Goal: Task Accomplishment & Management: Manage account settings

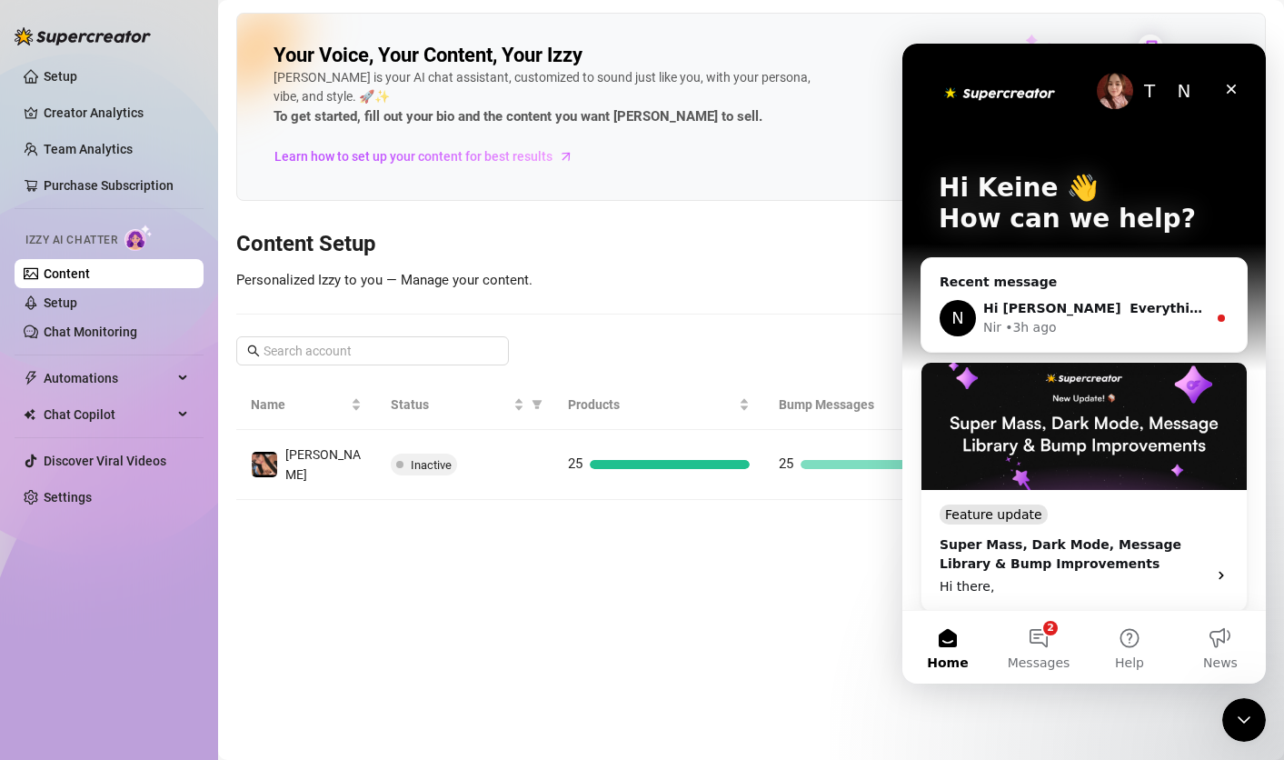
click at [125, 239] on div "Izzy AI Chatter" at bounding box center [107, 238] width 164 height 26
click at [1240, 85] on div "Close" at bounding box center [1231, 89] width 33 height 33
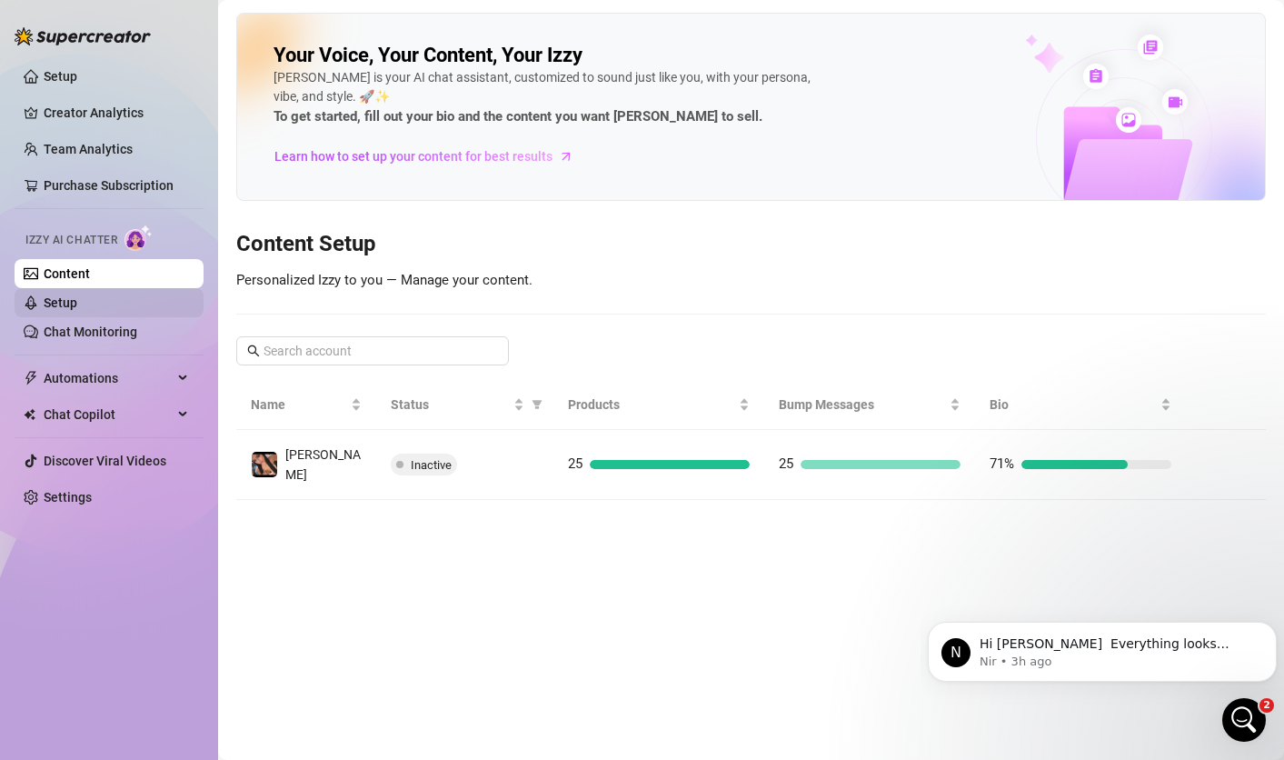
click at [70, 310] on link "Setup" at bounding box center [61, 302] width 34 height 15
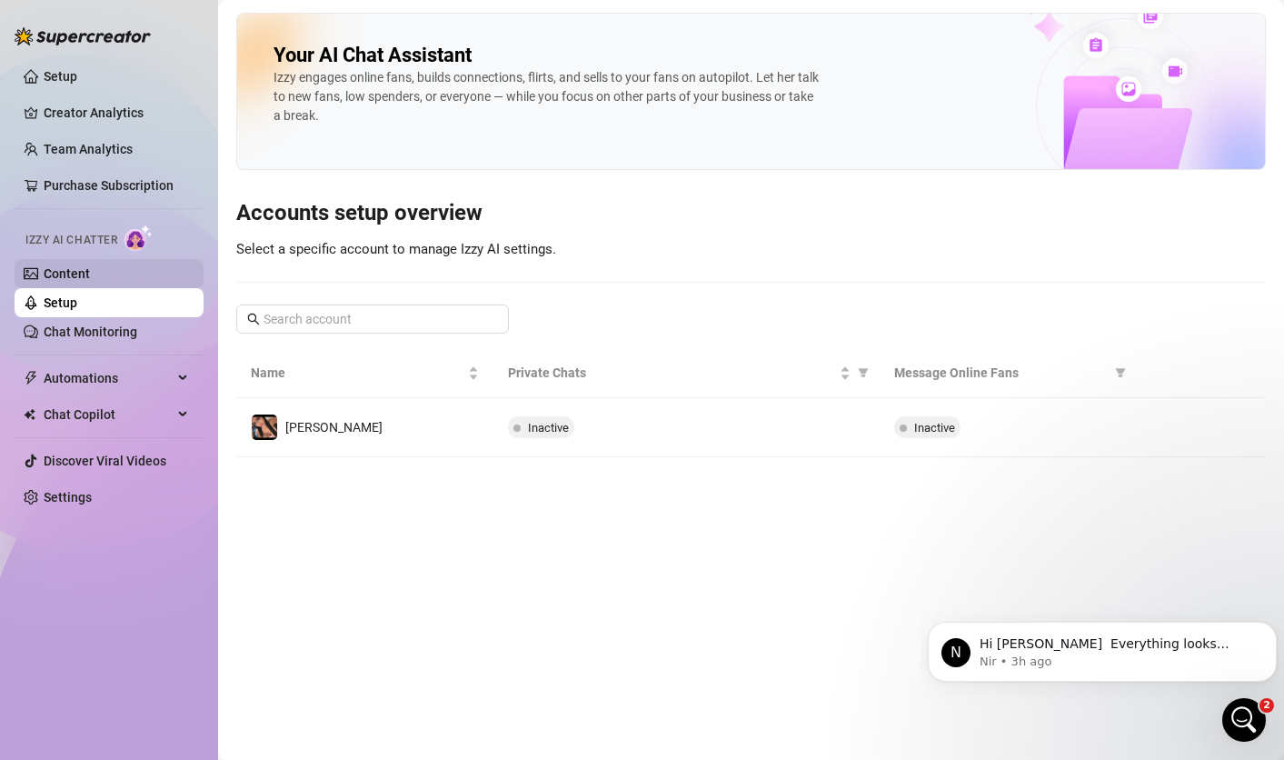
click at [65, 267] on link "Content" at bounding box center [67, 273] width 46 height 15
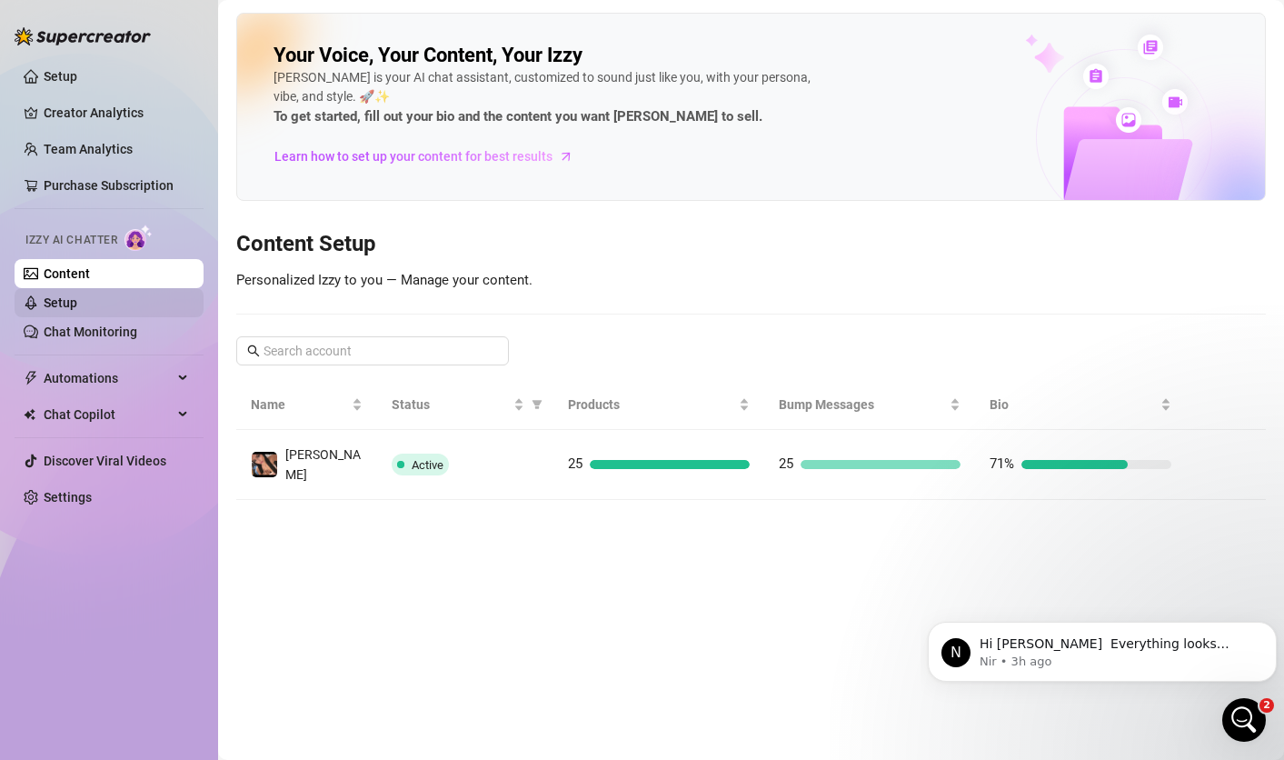
click at [77, 301] on link "Setup" at bounding box center [61, 302] width 34 height 15
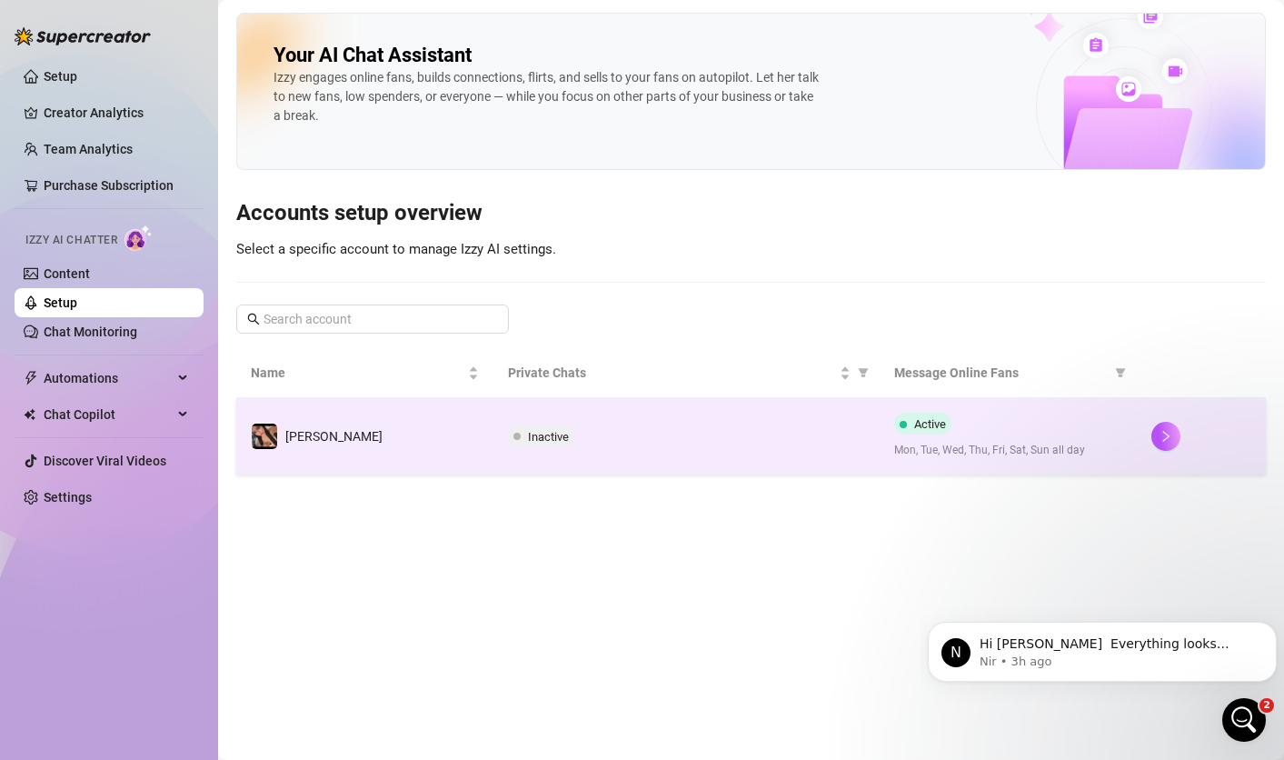
click at [572, 422] on td "Inactive" at bounding box center [687, 436] width 386 height 76
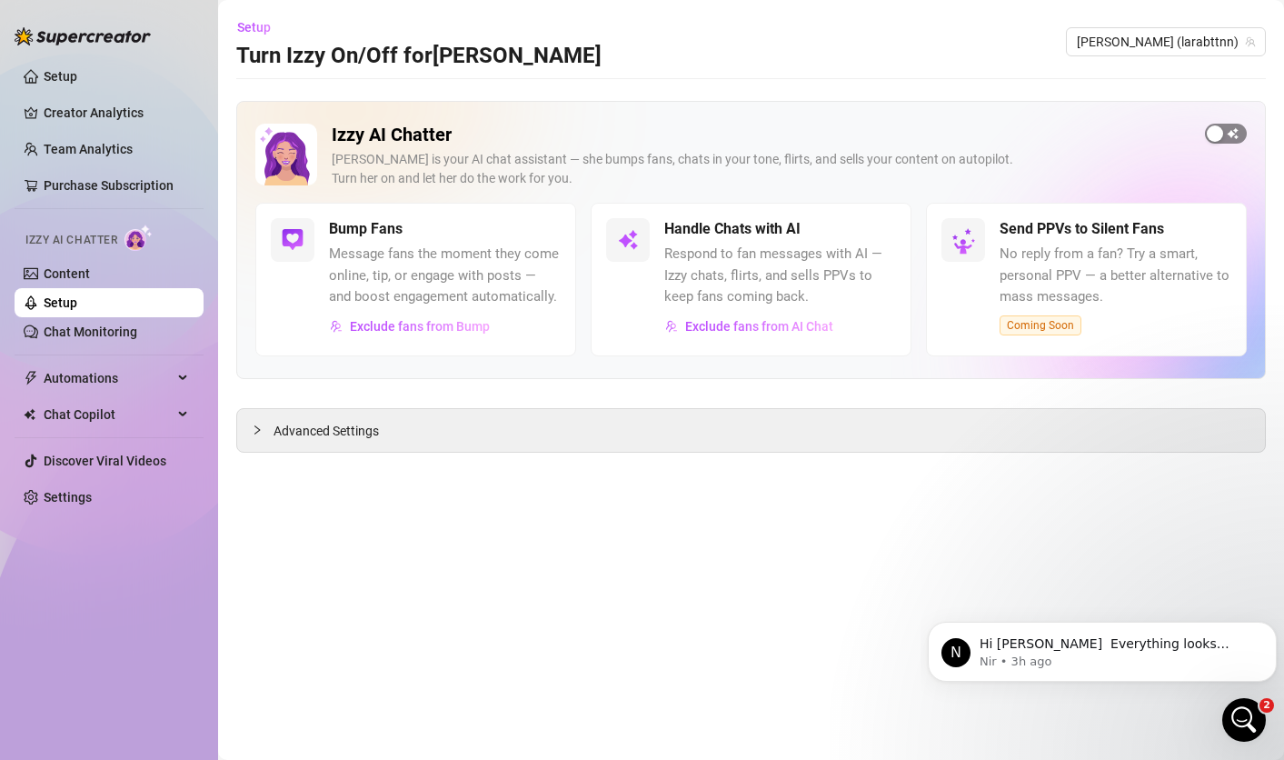
click at [1221, 130] on div "button" at bounding box center [1215, 133] width 16 height 16
click at [1203, 243] on div "Send PPVs to Silent Fans No reply from a fan? Try a smart, personal PPV — a bet…" at bounding box center [1116, 276] width 232 height 117
